Goal: Transaction & Acquisition: Purchase product/service

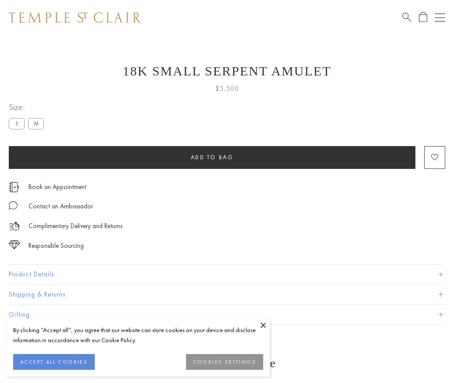
click at [212, 157] on span "Add to bag" at bounding box center [212, 156] width 43 height 7
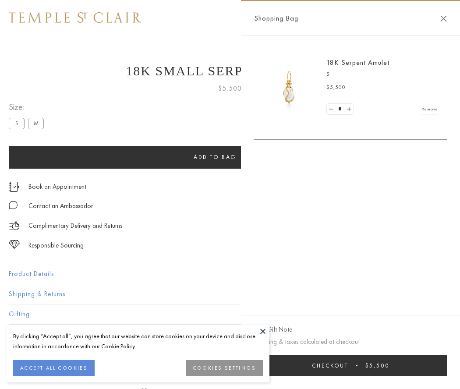
click at [351, 366] on button "Checkout $5,500" at bounding box center [350, 366] width 193 height 21
